Goal: Check status: Check status

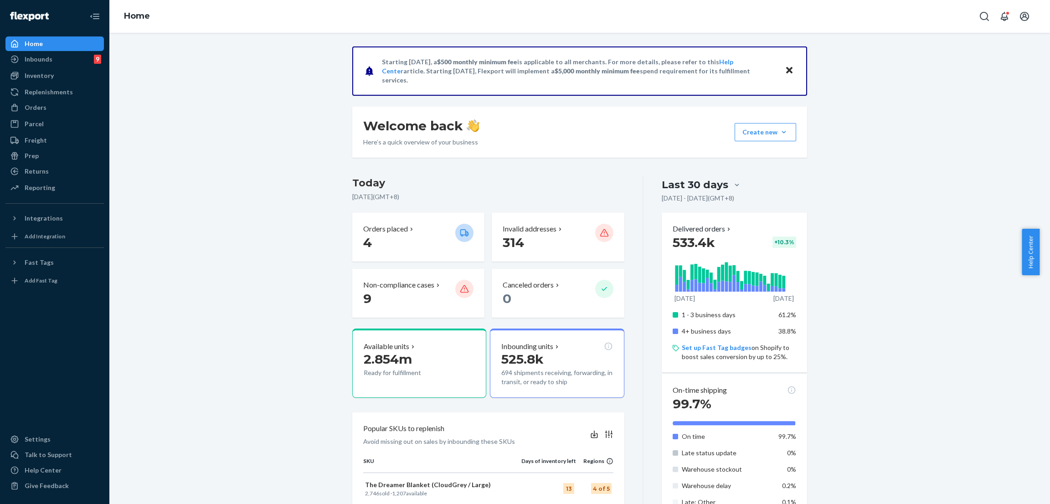
click at [190, 110] on div "Starting [DATE], a $500 monthly minimum fee is applicable to all merchants. For…" at bounding box center [579, 462] width 927 height 832
click at [66, 113] on div "Orders" at bounding box center [54, 107] width 97 height 13
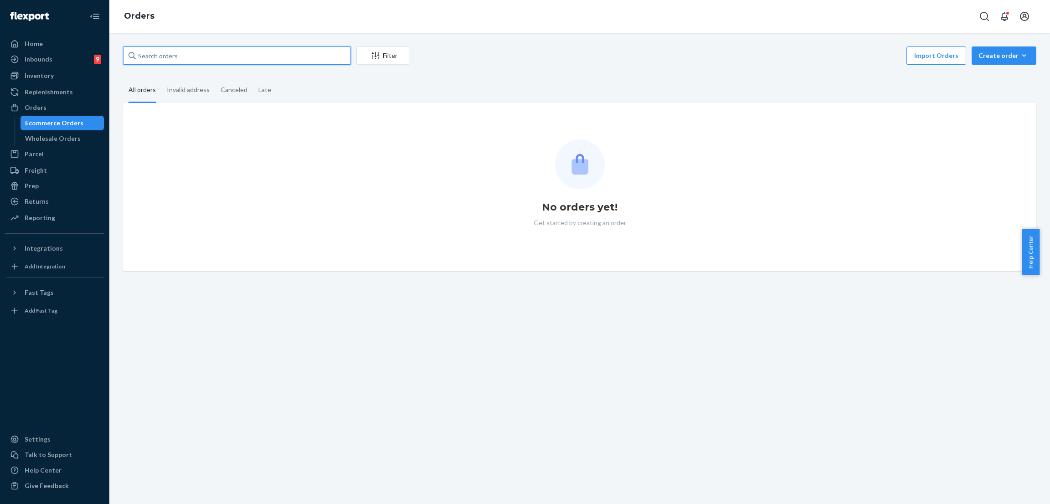
click at [184, 51] on input "text" at bounding box center [237, 55] width 228 height 18
paste input "254671186"
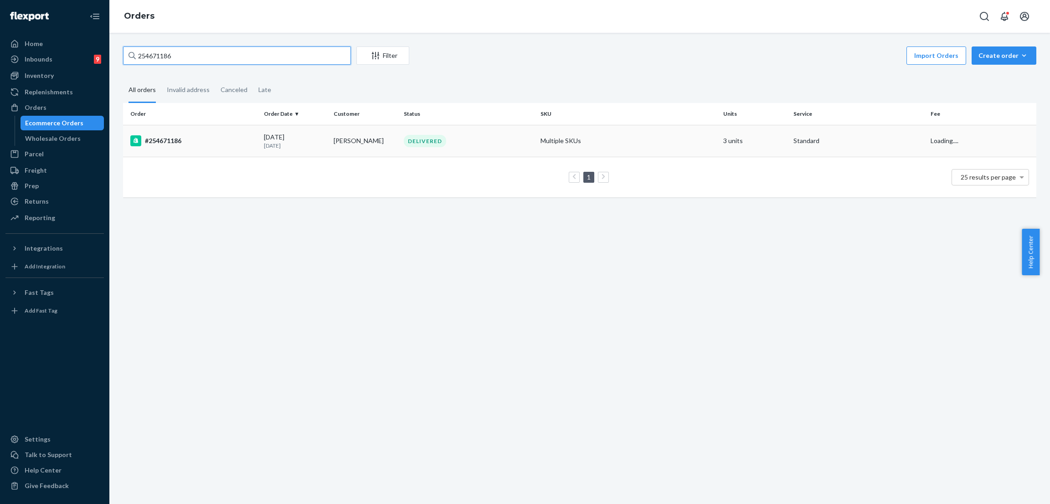
type input "254671186"
click at [406, 139] on div "DELIVERED" at bounding box center [425, 141] width 42 height 12
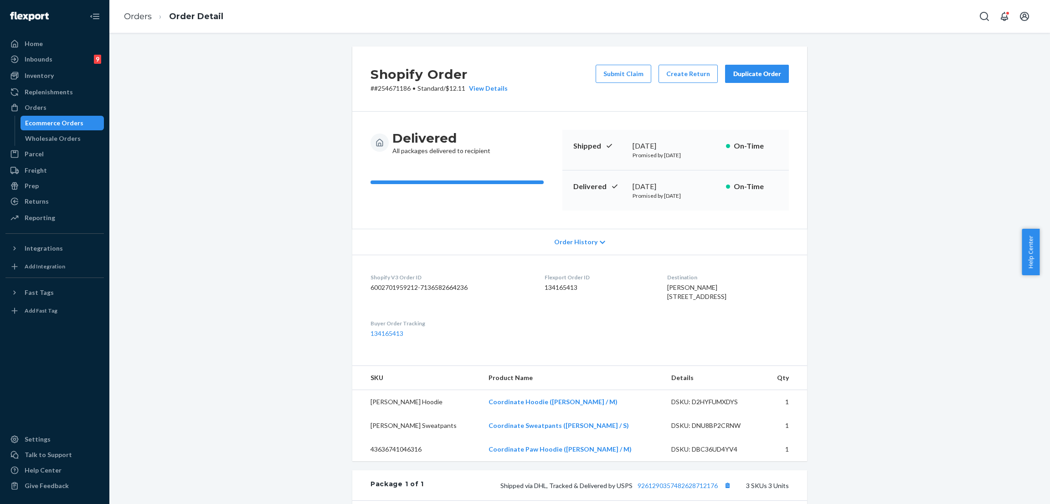
click at [301, 138] on div "Shopify Order # #254671186 • Standard / $12.11 View Details Submit Claim Create…" at bounding box center [579, 380] width 927 height 668
click at [283, 100] on div "Shopify Order # #254671186 • Standard / $12.11 View Details Submit Claim Create…" at bounding box center [579, 380] width 927 height 668
click at [324, 89] on div "Shopify Order # #254671186 • Standard / $12.11 View Details Submit Claim Create…" at bounding box center [579, 380] width 927 height 668
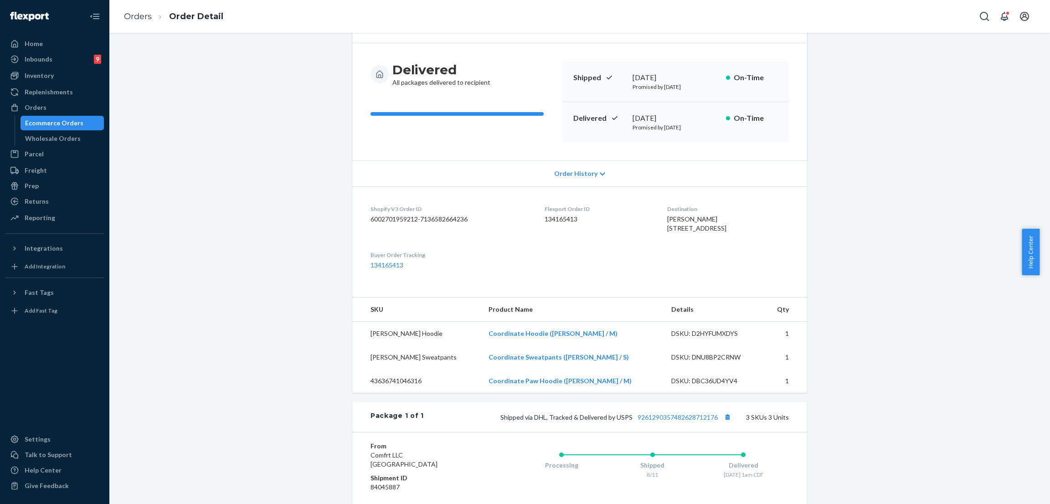
scroll to position [205, 0]
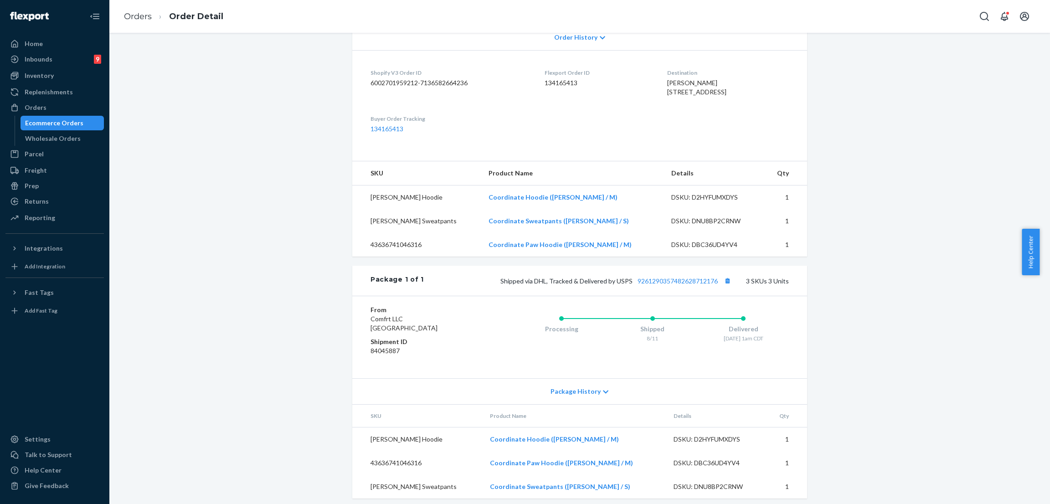
click at [324, 89] on div "Shopify Order # #254671186 • Standard / $12.11 View Details Submit Claim Create…" at bounding box center [579, 176] width 927 height 668
click at [249, 93] on div "Shopify Order # #254671186 • Standard / $12.11 View Details Submit Claim Create…" at bounding box center [579, 176] width 927 height 668
click at [76, 108] on div "Orders" at bounding box center [54, 107] width 97 height 13
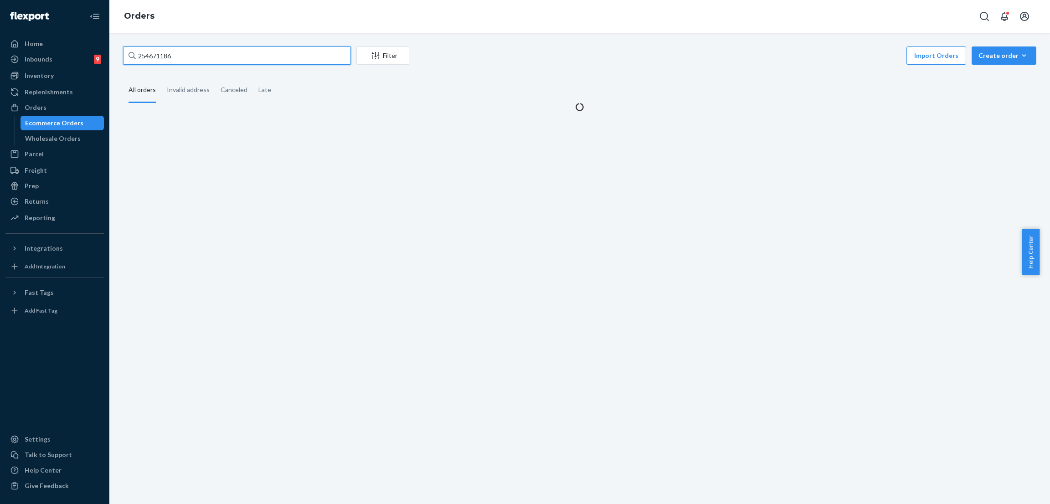
click at [221, 57] on input "254671186" at bounding box center [237, 55] width 228 height 18
paste input "254845242"
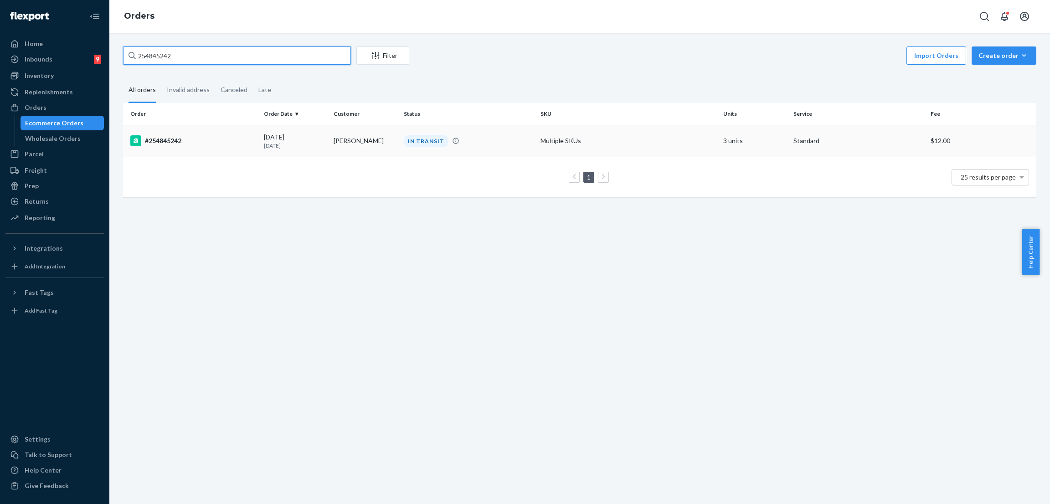
type input "254845242"
click at [416, 138] on div "IN TRANSIT" at bounding box center [426, 141] width 45 height 12
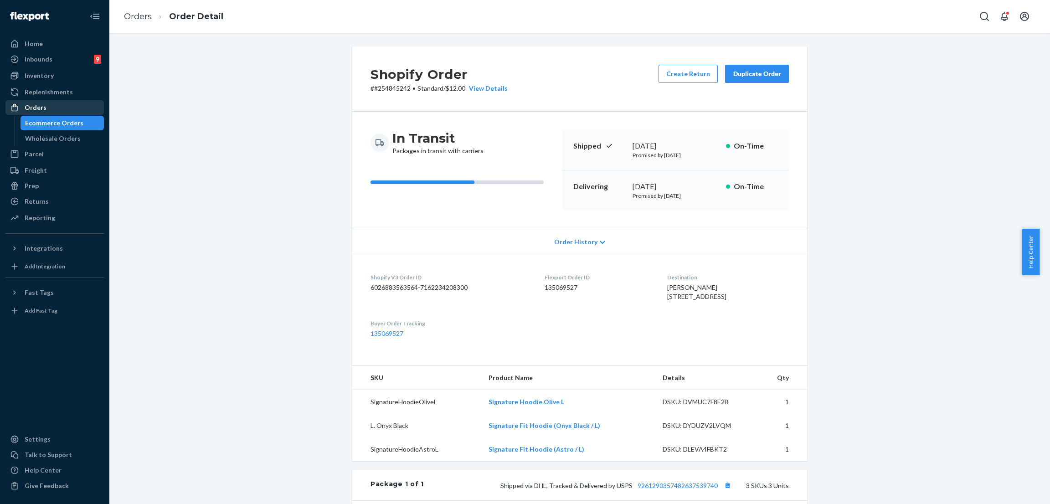
click at [65, 106] on div "Orders" at bounding box center [54, 107] width 97 height 13
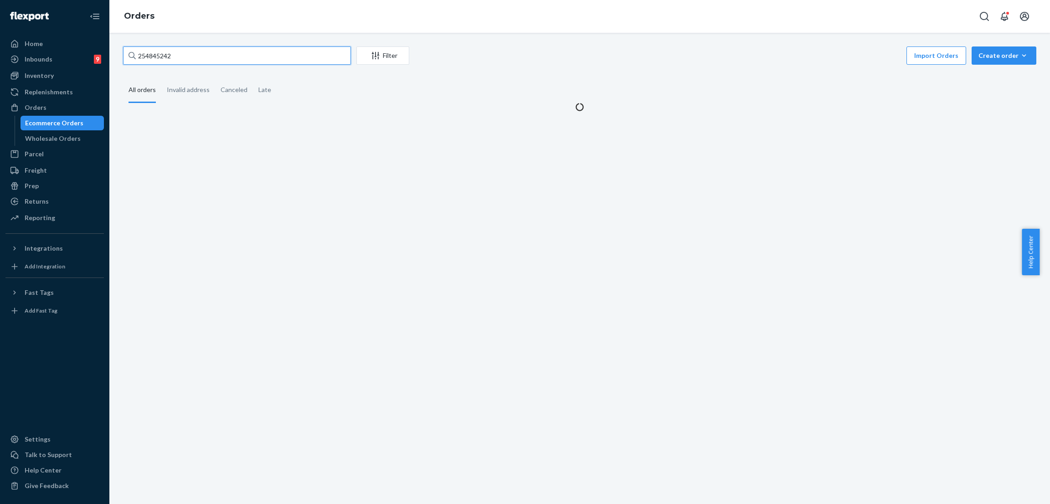
click at [198, 62] on input "254845242" at bounding box center [237, 55] width 228 height 18
paste input "Minimalist Straight Leg Sweatpants Brown Leopard / M"
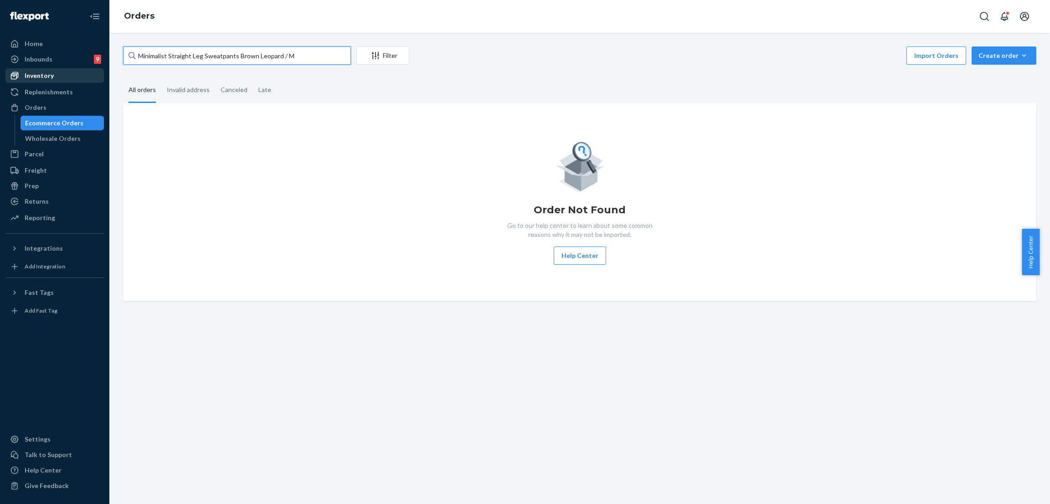
type input "Minimalist Straight Leg Sweatpants Brown Leopard / M"
click at [70, 75] on div "Inventory" at bounding box center [54, 75] width 97 height 13
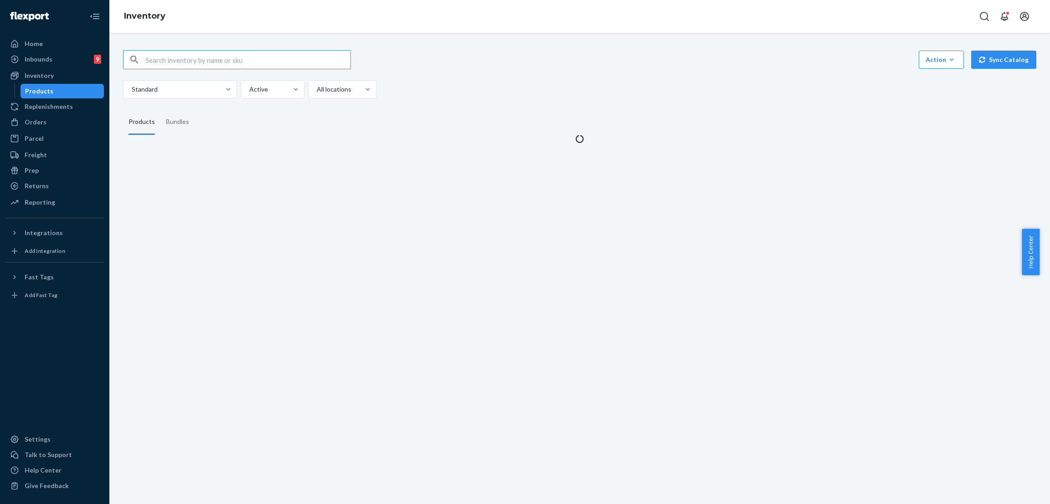
click at [247, 59] on input "text" at bounding box center [247, 60] width 205 height 18
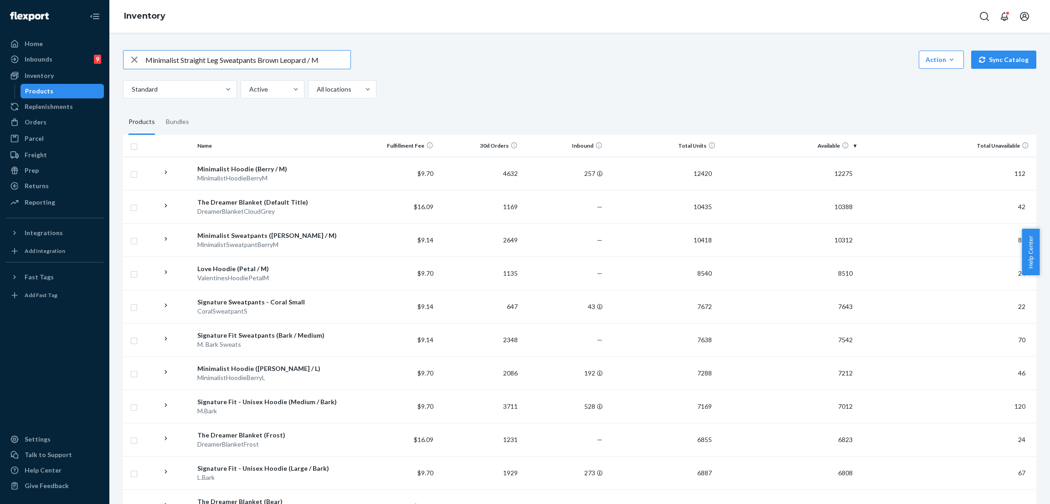
type input "Minimalist Straight Leg Sweatpants Brown Leopard / M"
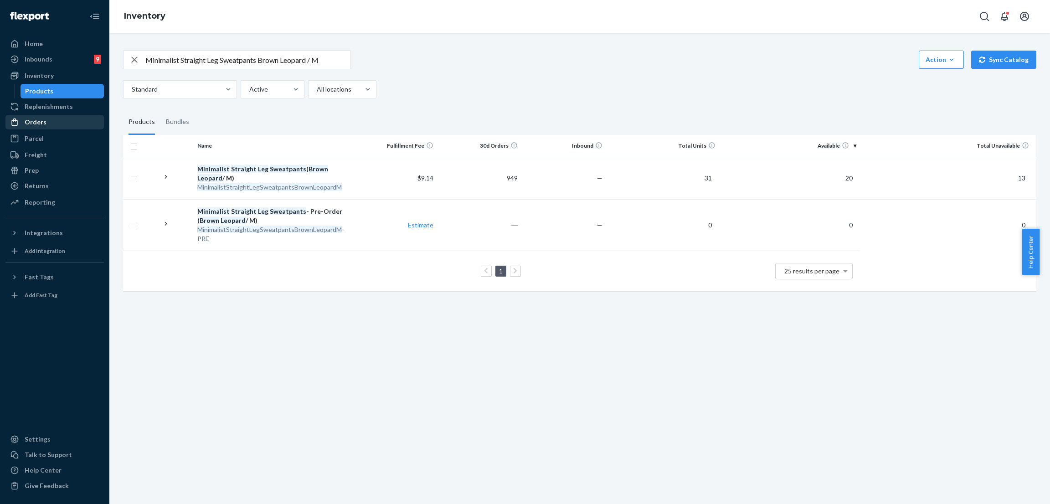
click at [87, 126] on div "Orders" at bounding box center [54, 122] width 97 height 13
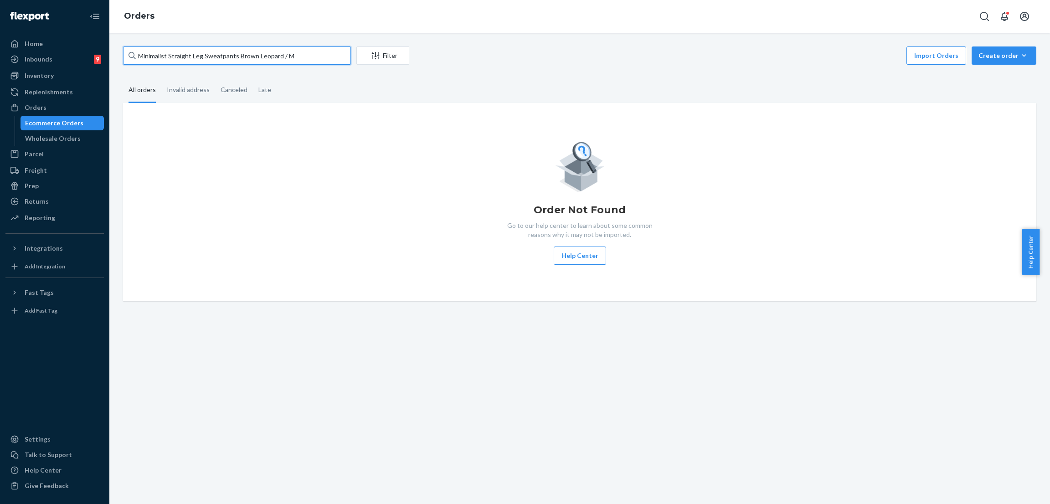
click at [210, 59] on input "Minimalist Straight Leg Sweatpants Brown Leopard / M" at bounding box center [237, 55] width 228 height 18
paste input "254744126"
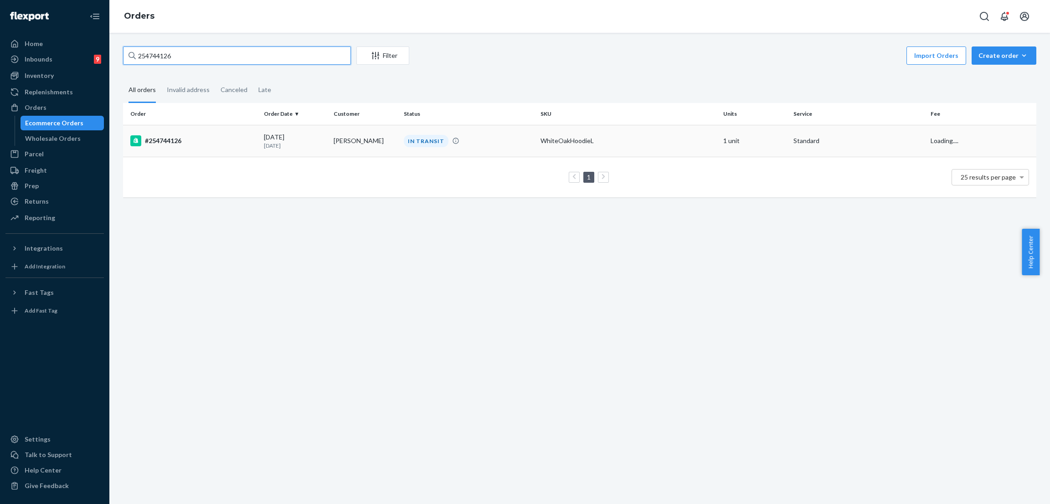
type input "254744126"
click at [426, 137] on div "IN TRANSIT" at bounding box center [426, 141] width 45 height 12
